Goal: Navigation & Orientation: Go to known website

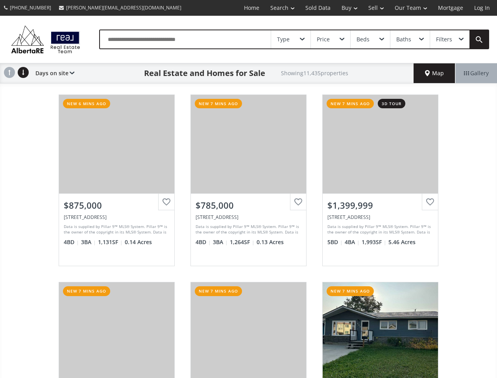
click at [277, 8] on link "Search" at bounding box center [282, 8] width 35 height 16
click at [346, 8] on link "Buy" at bounding box center [349, 8] width 27 height 16
click at [373, 8] on link "Sell" at bounding box center [376, 8] width 26 height 16
click at [410, 8] on link "Our Team" at bounding box center [410, 8] width 43 height 16
click at [482, 8] on link "Log In" at bounding box center [482, 8] width 27 height 16
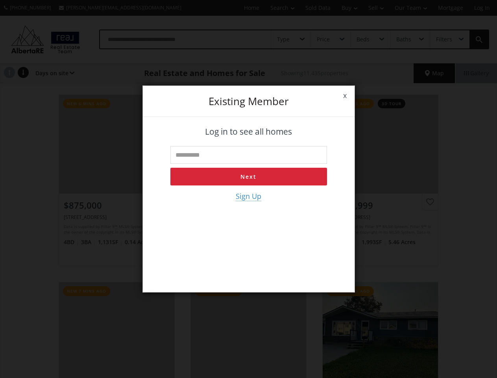
click at [291, 39] on div "x Existing member Log in to see all homes Next Sign Up" at bounding box center [248, 189] width 497 height 378
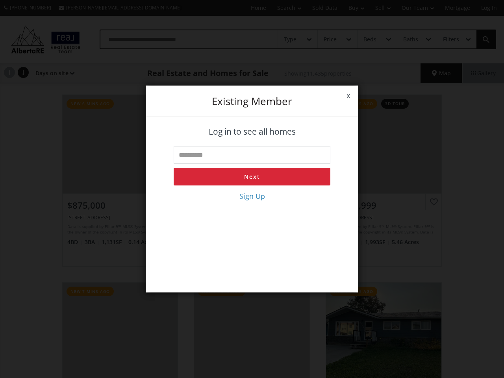
click at [330, 39] on div "x Existing member Log in to see all homes Next Sign Up" at bounding box center [252, 189] width 504 height 378
click at [370, 39] on div "x Existing member Log in to see all homes Next Sign Up" at bounding box center [252, 189] width 504 height 378
click at [410, 39] on div "x Existing member Log in to see all homes Next Sign Up" at bounding box center [252, 189] width 504 height 378
click at [449, 39] on div "x Existing member Log in to see all homes Next Sign Up" at bounding box center [252, 189] width 504 height 378
